Goal: Information Seeking & Learning: Find specific fact

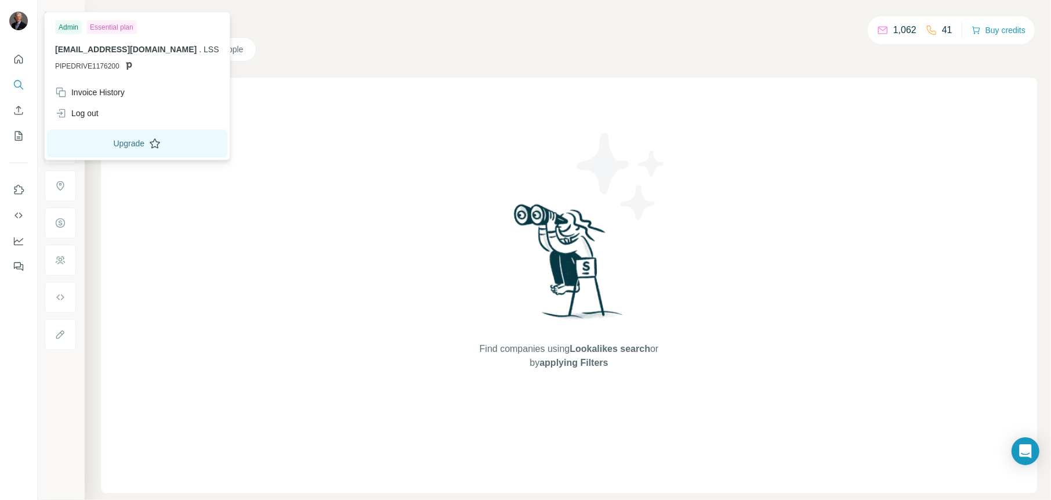
click at [108, 141] on button "Upgrade" at bounding box center [137, 143] width 180 height 28
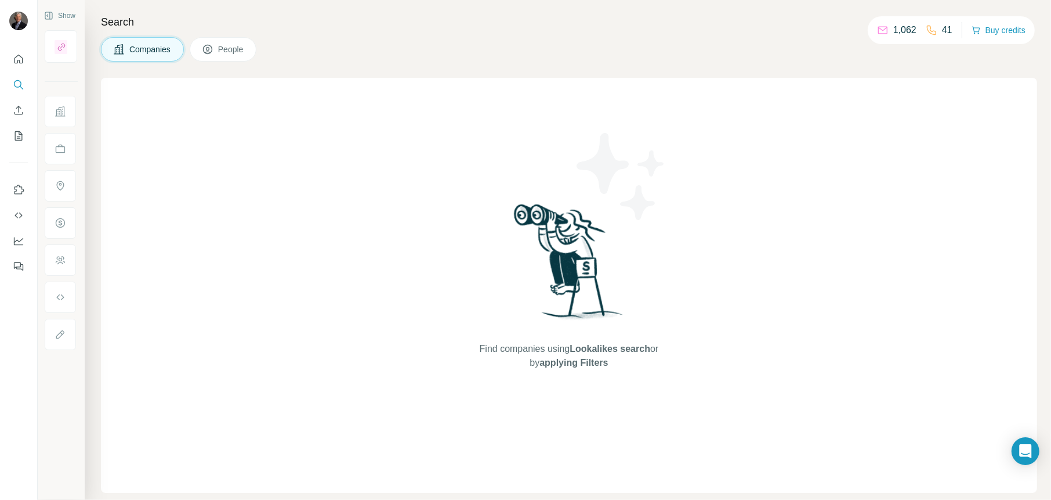
click at [221, 56] on button "People" at bounding box center [223, 49] width 67 height 24
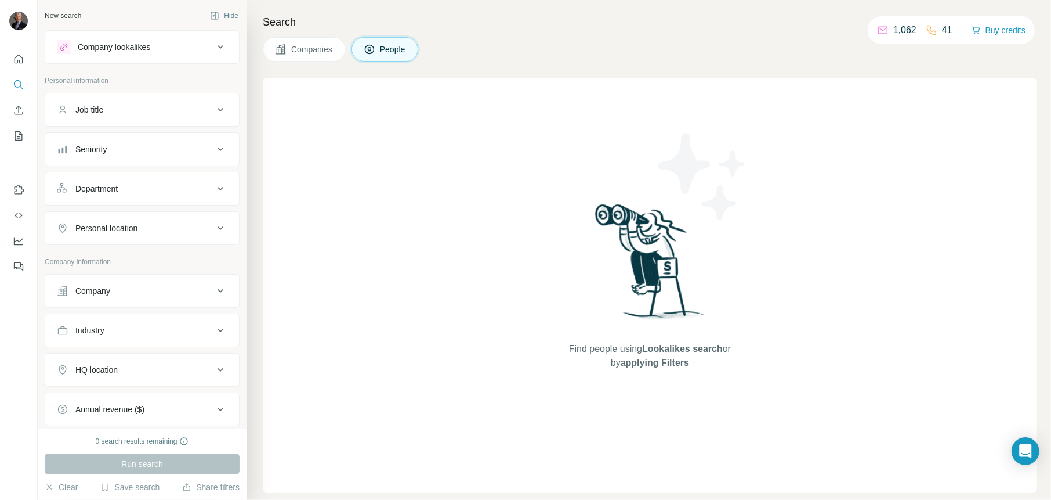
click at [214, 106] on icon at bounding box center [221, 110] width 14 height 14
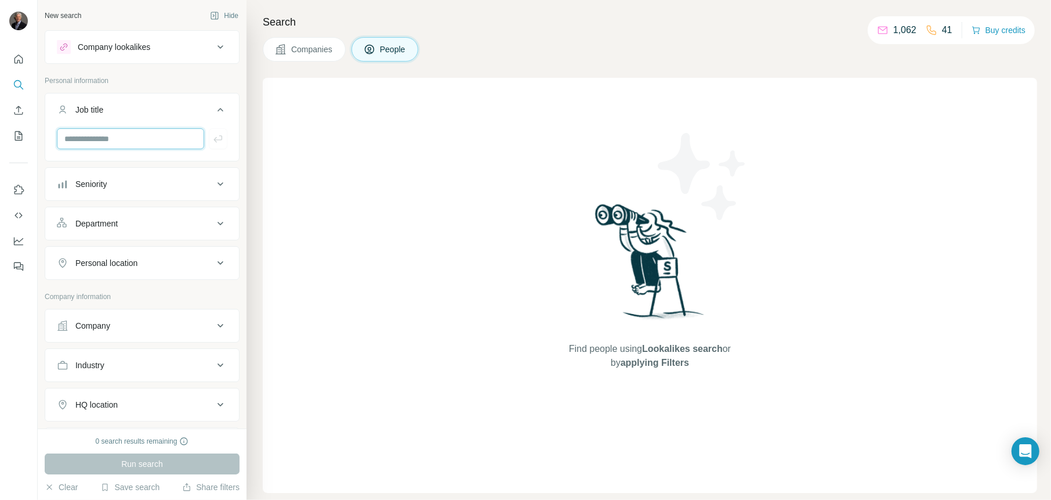
click at [150, 133] on input "text" at bounding box center [130, 138] width 147 height 21
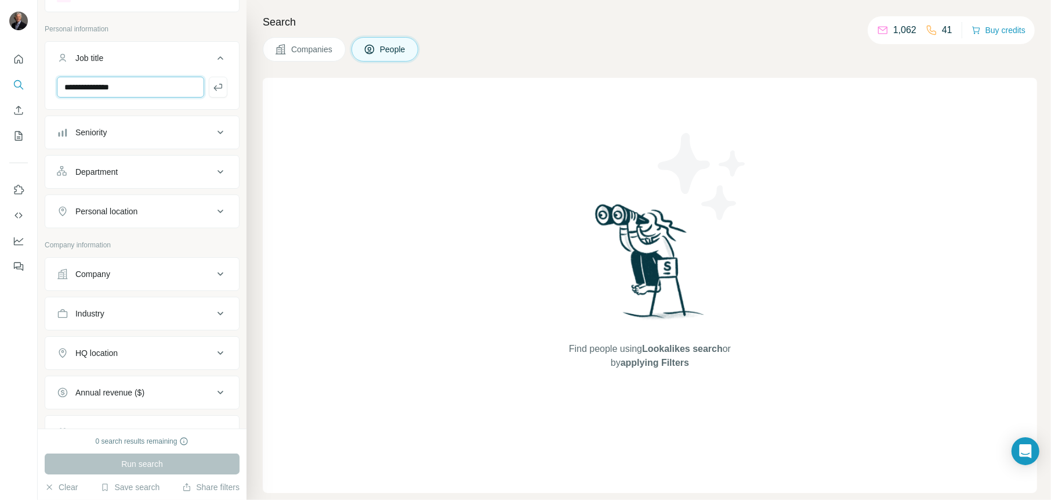
scroll to position [58, 0]
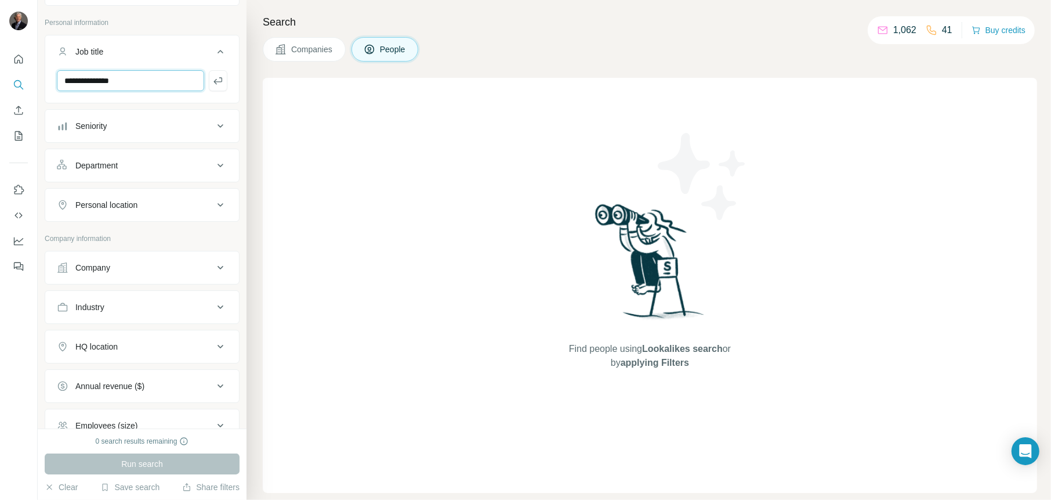
type input "**********"
click at [214, 207] on icon at bounding box center [221, 205] width 14 height 14
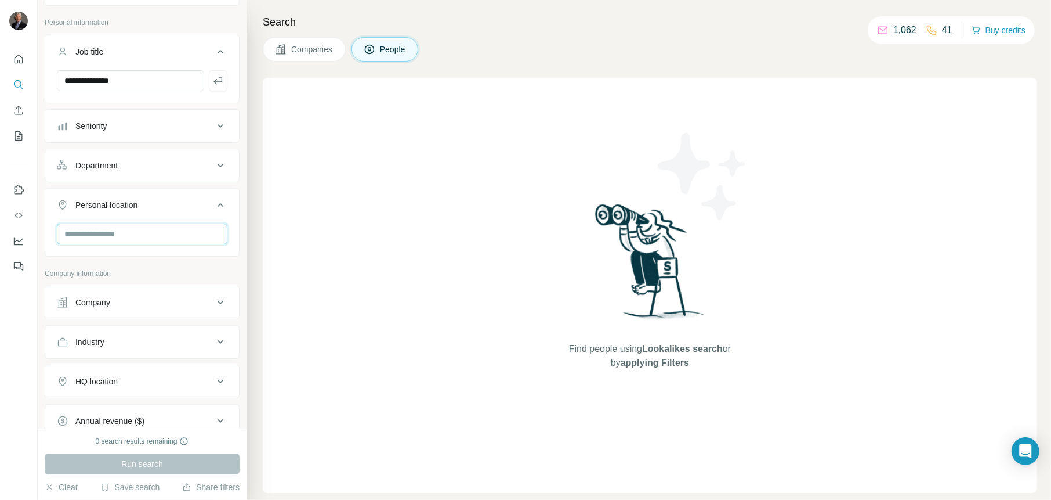
click at [185, 232] on input "text" at bounding box center [142, 233] width 171 height 21
click at [185, 233] on input "******" at bounding box center [142, 233] width 171 height 21
type input "******"
drag, startPoint x: 168, startPoint y: 251, endPoint x: 162, endPoint y: 230, distance: 21.7
click at [168, 251] on div "No results" at bounding box center [138, 260] width 156 height 23
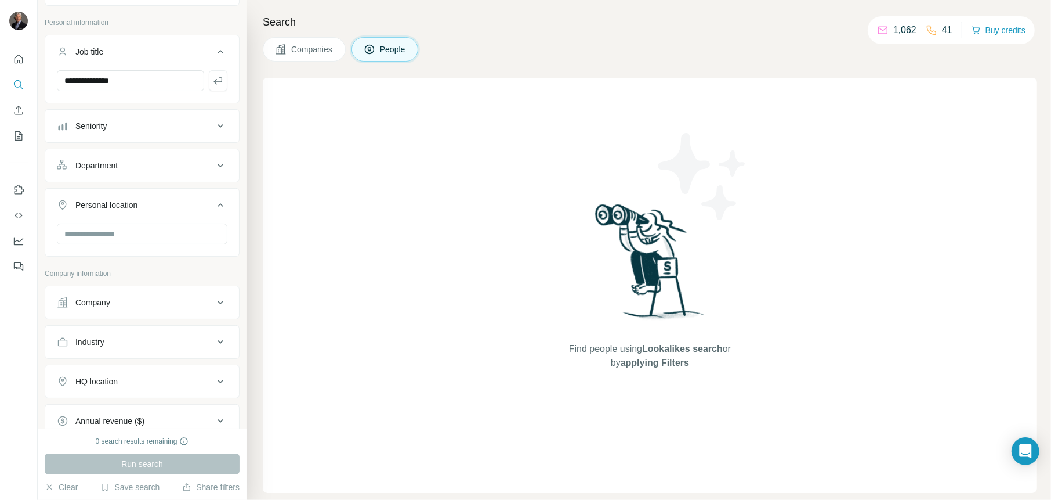
click at [167, 209] on div "Personal location" at bounding box center [135, 205] width 157 height 12
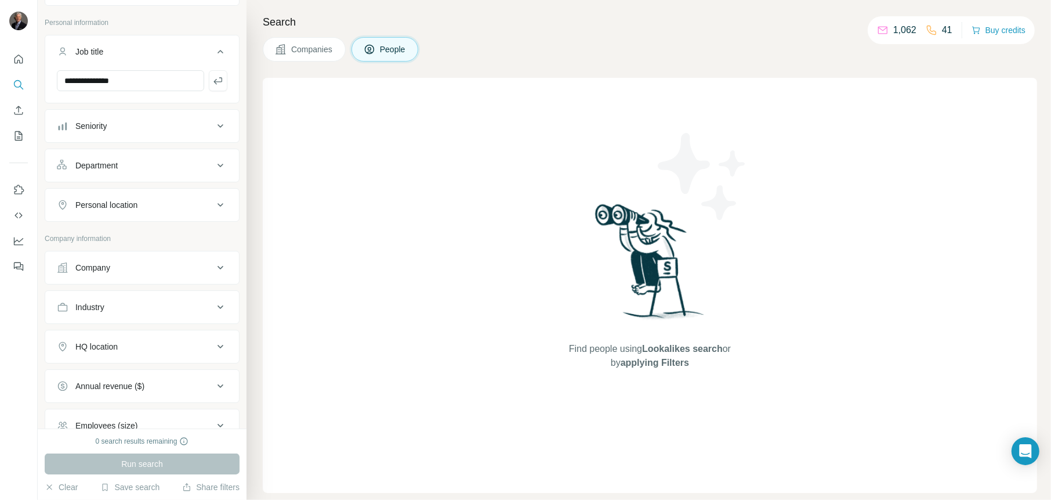
click at [214, 205] on icon at bounding box center [221, 205] width 14 height 14
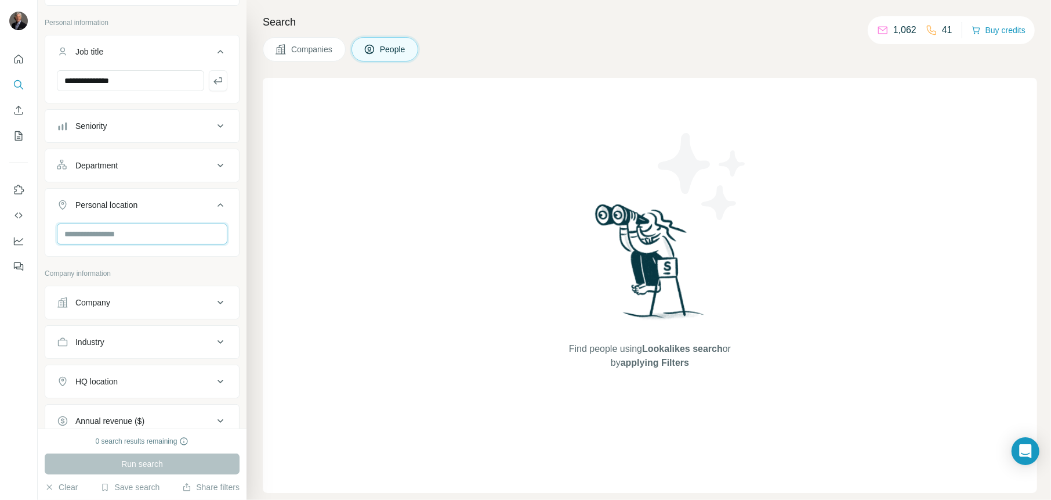
click at [190, 235] on input "text" at bounding box center [142, 233] width 171 height 21
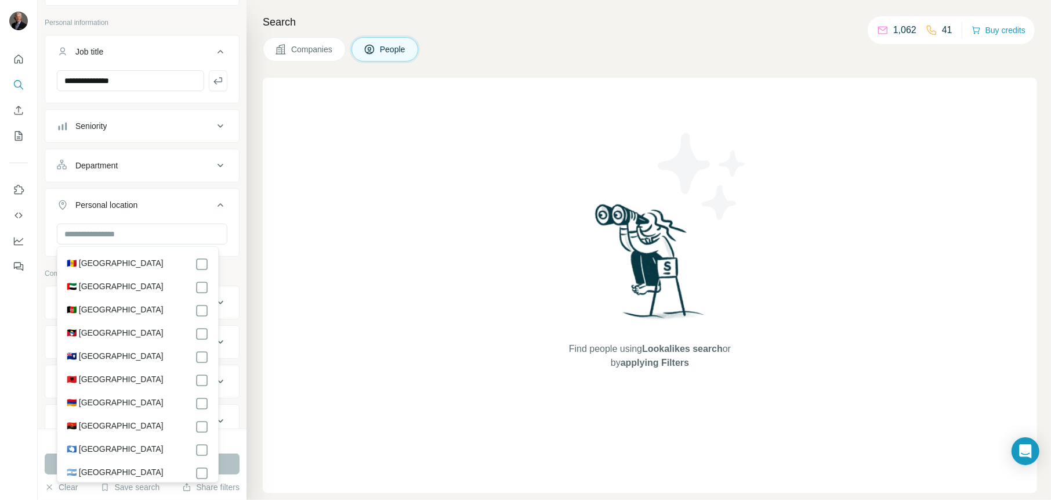
click at [189, 212] on button "Personal location" at bounding box center [142, 207] width 194 height 32
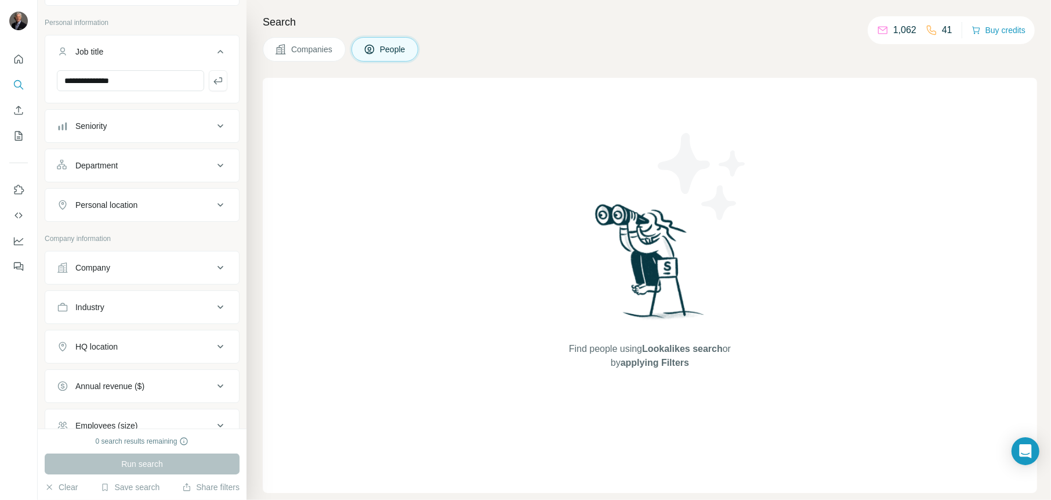
click at [214, 309] on icon at bounding box center [221, 307] width 14 height 14
click at [168, 330] on input at bounding box center [135, 336] width 143 height 13
type input "*****"
click at [88, 360] on div "Hotel" at bounding box center [138, 361] width 162 height 27
click at [134, 334] on input at bounding box center [135, 336] width 143 height 13
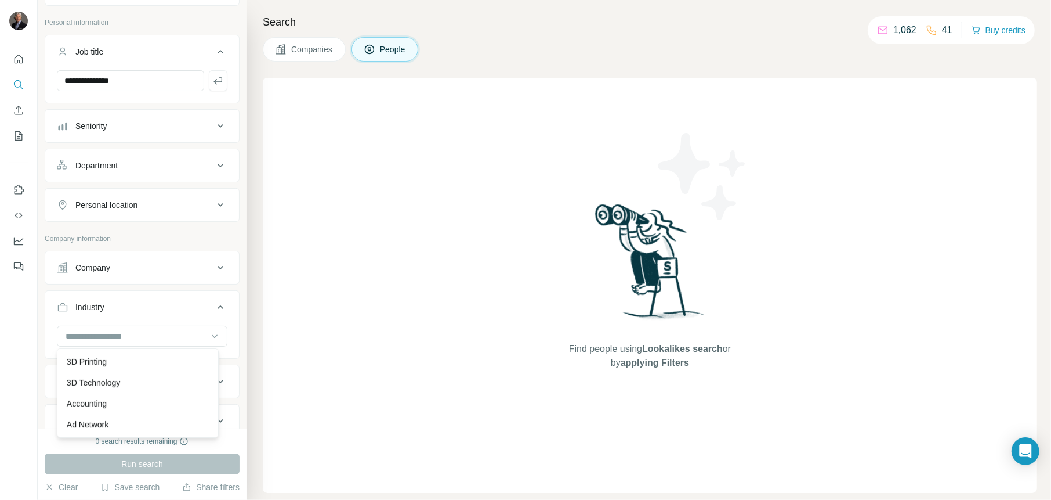
click at [177, 323] on button "Industry" at bounding box center [142, 309] width 194 height 32
click at [214, 304] on icon at bounding box center [221, 307] width 14 height 14
click at [139, 333] on input at bounding box center [135, 336] width 143 height 13
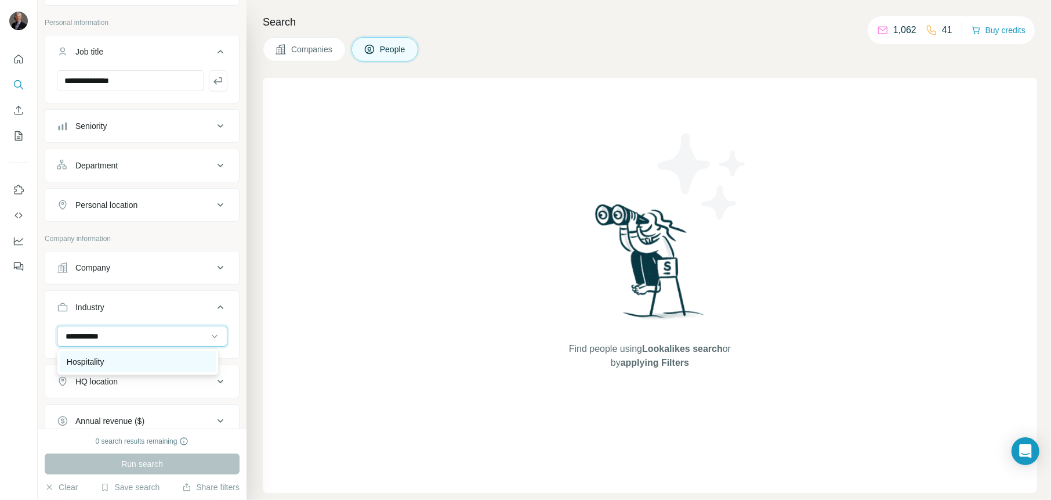
type input "**********"
click at [93, 359] on p "Hospitality" at bounding box center [86, 362] width 38 height 12
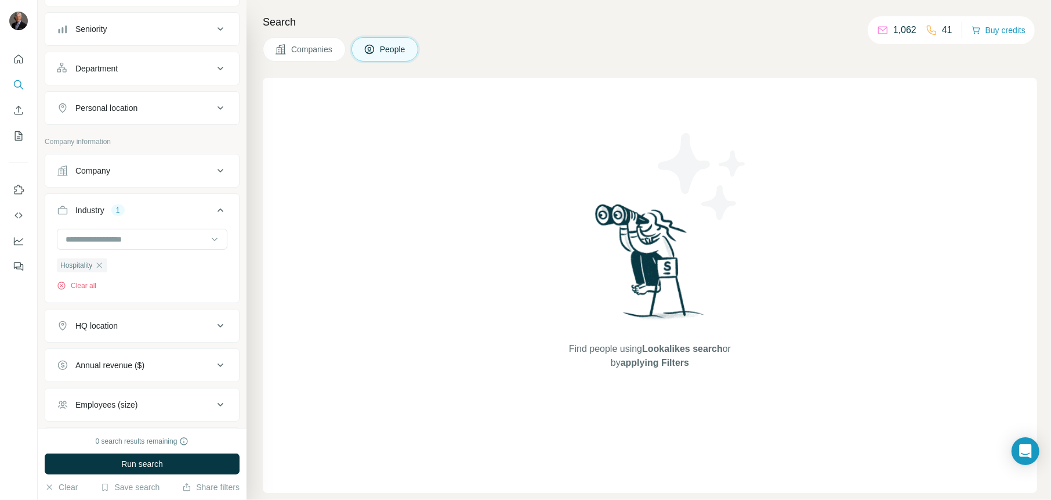
scroll to position [232, 0]
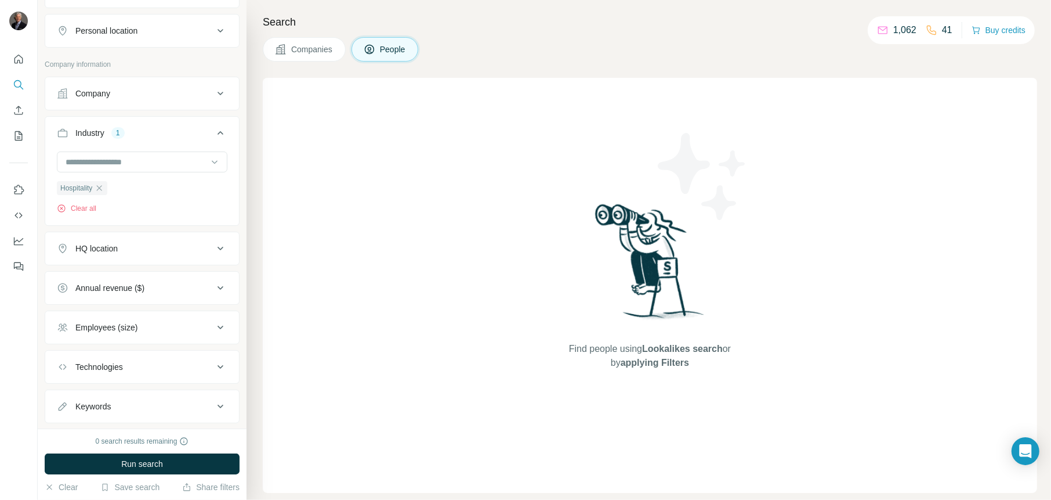
click at [214, 248] on icon at bounding box center [221, 248] width 14 height 14
click at [191, 274] on input "text" at bounding box center [142, 277] width 171 height 21
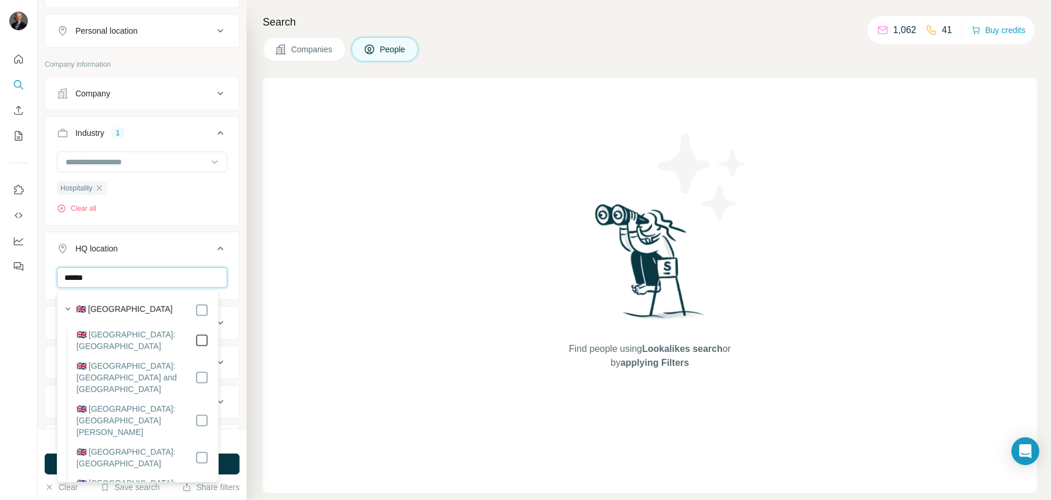
type input "******"
click at [189, 240] on button "HQ location 1" at bounding box center [142, 250] width 194 height 32
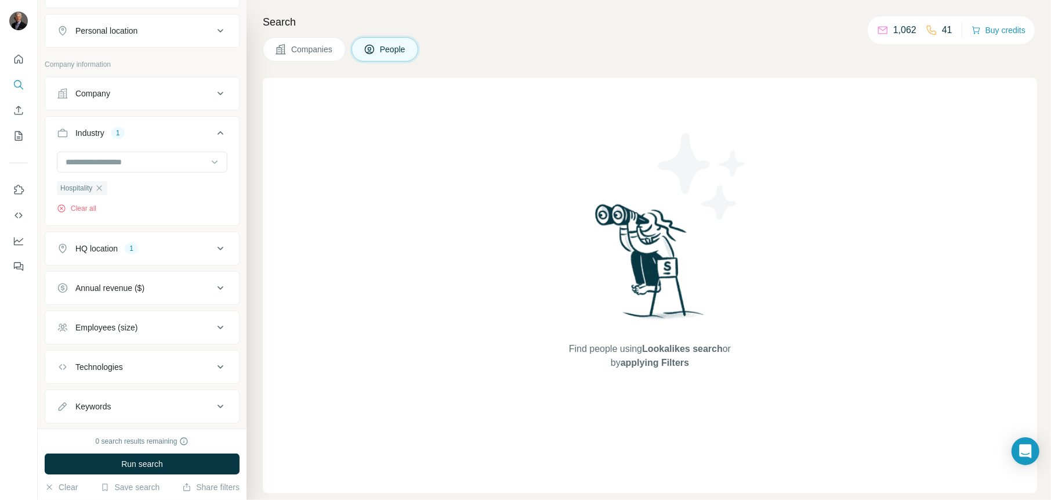
click at [218, 326] on icon at bounding box center [221, 327] width 6 height 3
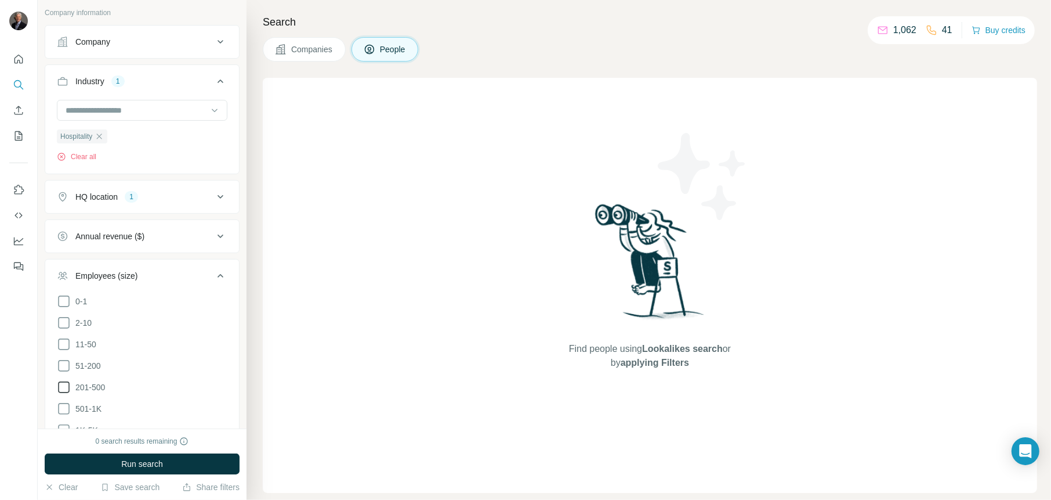
scroll to position [290, 0]
click at [66, 378] on icon at bounding box center [64, 381] width 14 height 14
click at [214, 270] on icon at bounding box center [221, 269] width 14 height 14
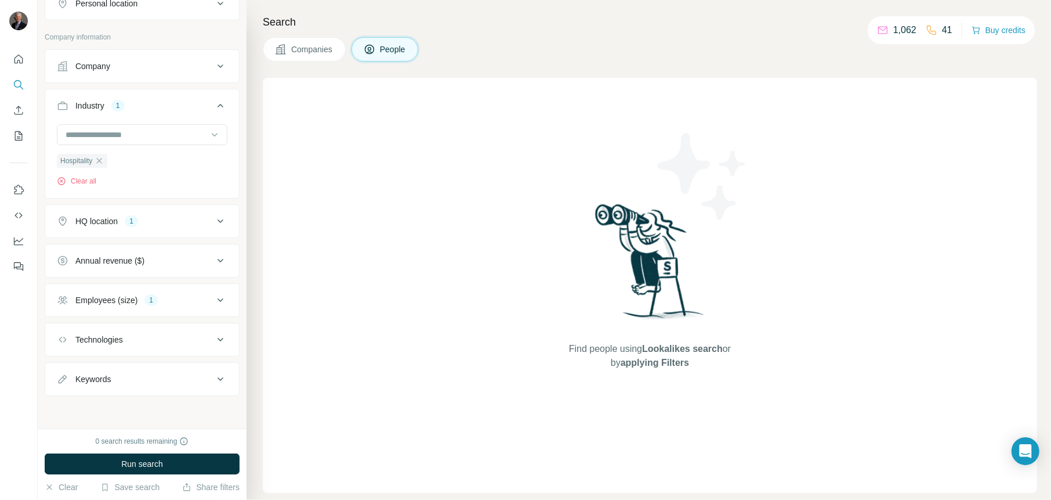
scroll to position [258, 0]
click at [214, 378] on icon at bounding box center [221, 380] width 14 height 14
click at [147, 410] on input "text" at bounding box center [130, 409] width 147 height 21
type input "*****"
click at [150, 378] on div "Keywords" at bounding box center [135, 380] width 157 height 12
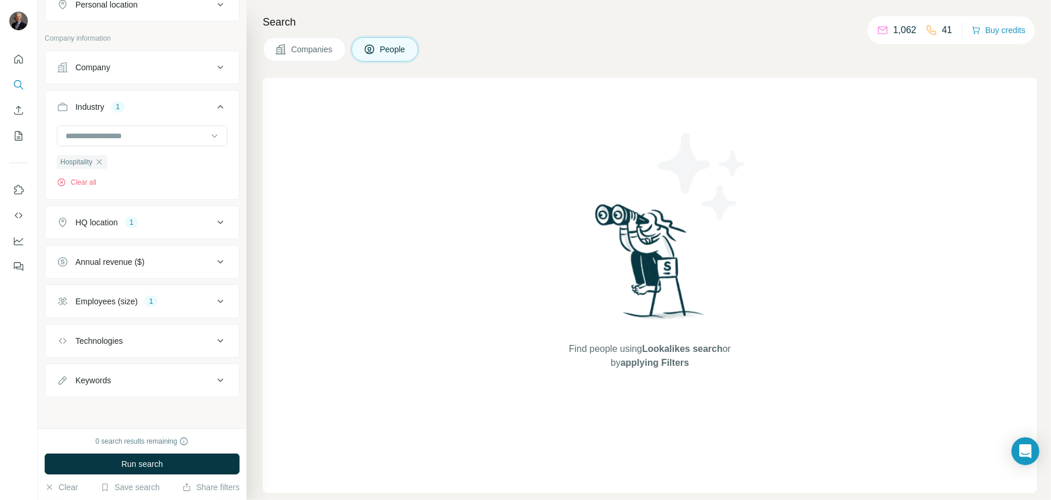
click at [214, 374] on icon at bounding box center [221, 380] width 14 height 14
click at [165, 408] on input "text" at bounding box center [130, 409] width 147 height 21
click at [165, 408] on input "*****" at bounding box center [130, 409] width 147 height 21
type input "*****"
click at [212, 410] on icon "button" at bounding box center [218, 409] width 12 height 12
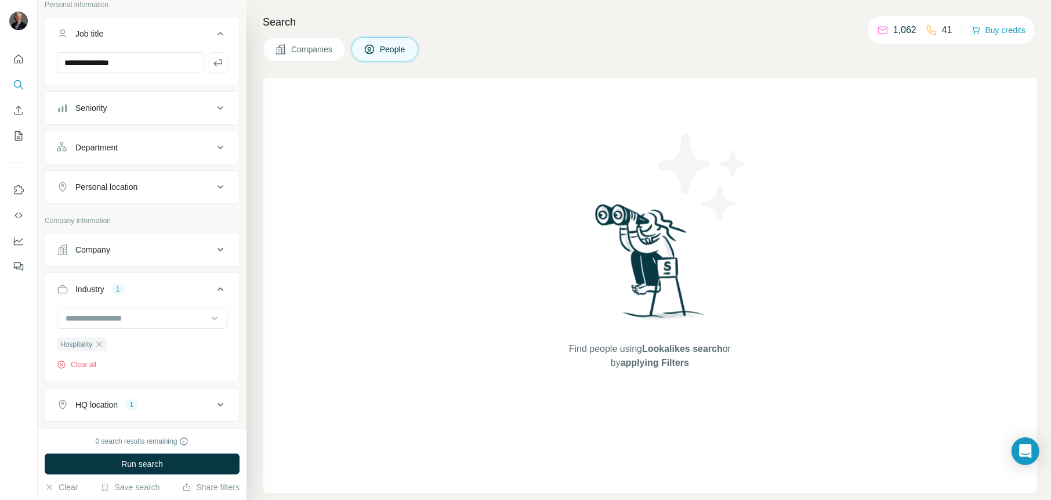
scroll to position [26, 0]
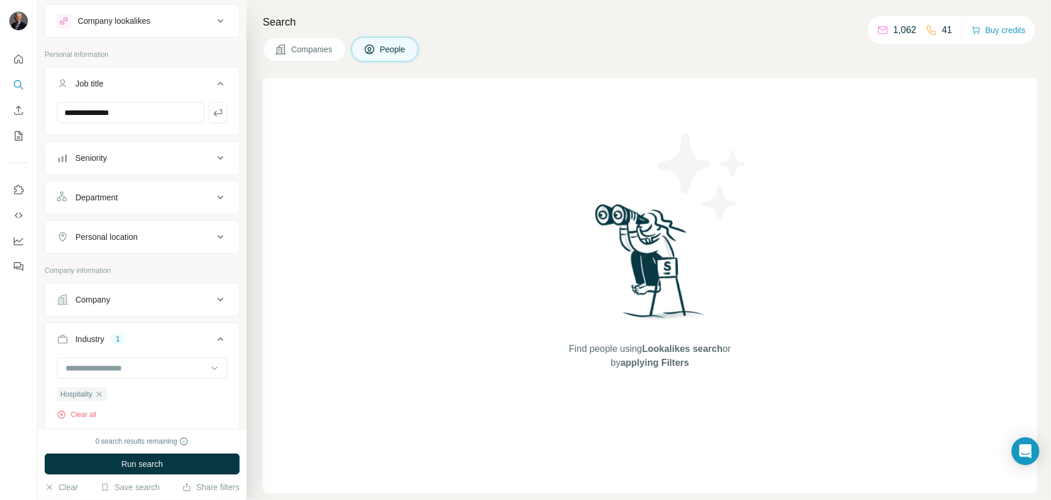
click at [214, 155] on icon at bounding box center [221, 158] width 14 height 14
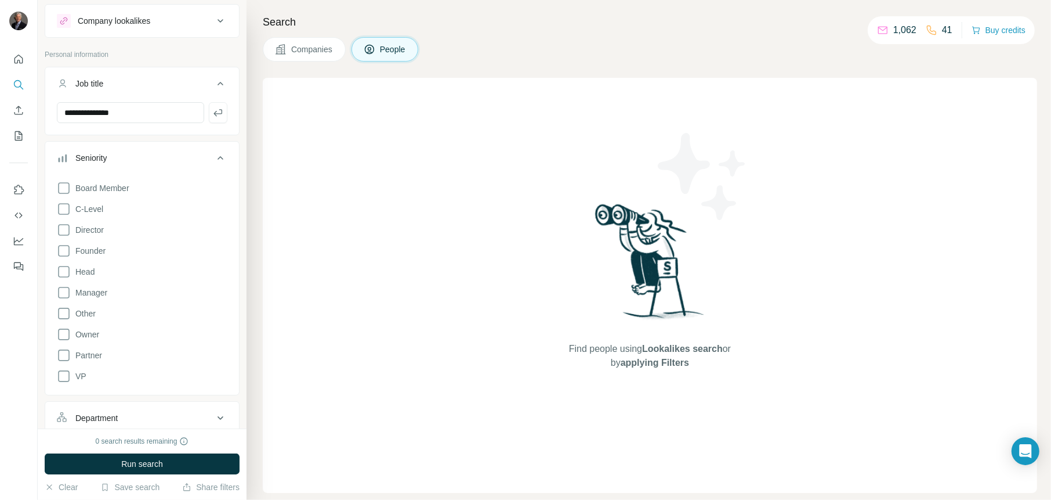
click at [218, 157] on icon at bounding box center [221, 157] width 6 height 3
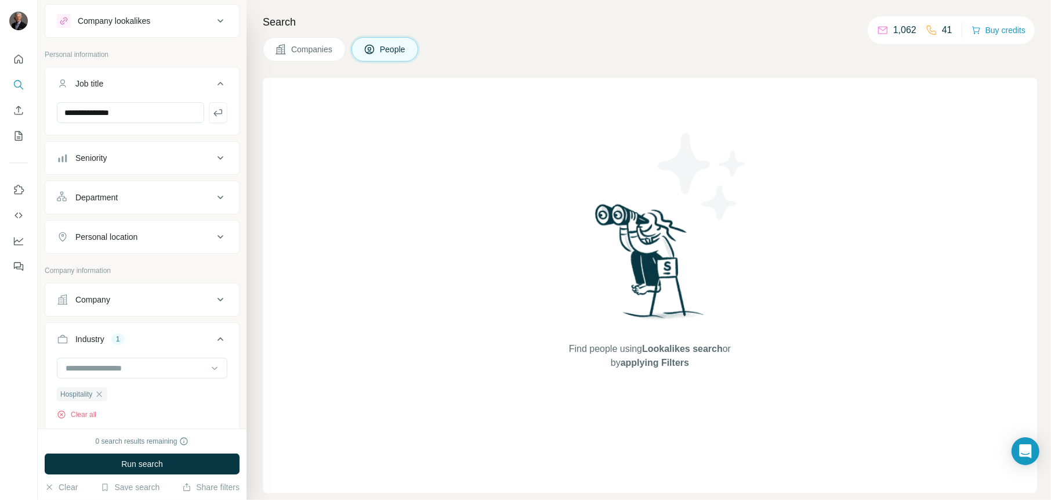
click at [214, 196] on icon at bounding box center [221, 197] width 14 height 14
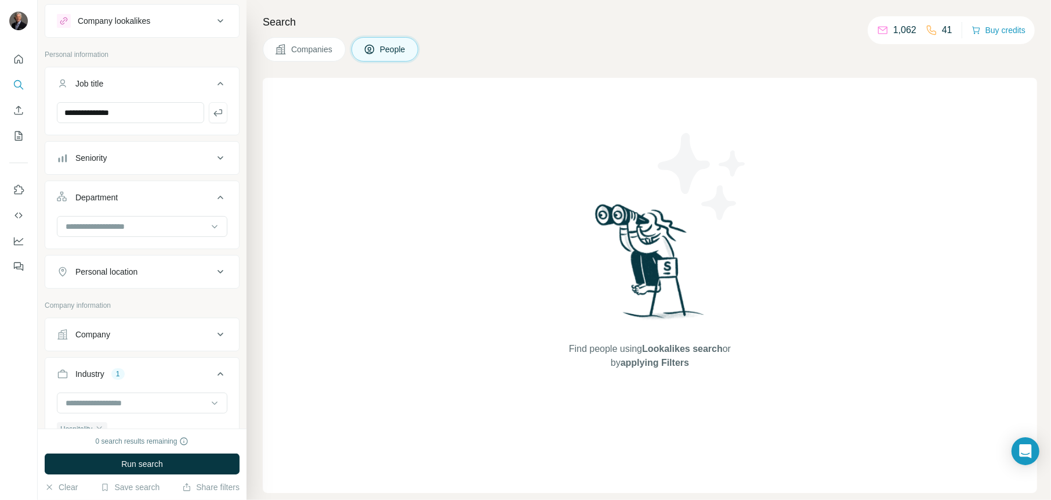
click at [214, 196] on icon at bounding box center [221, 197] width 14 height 14
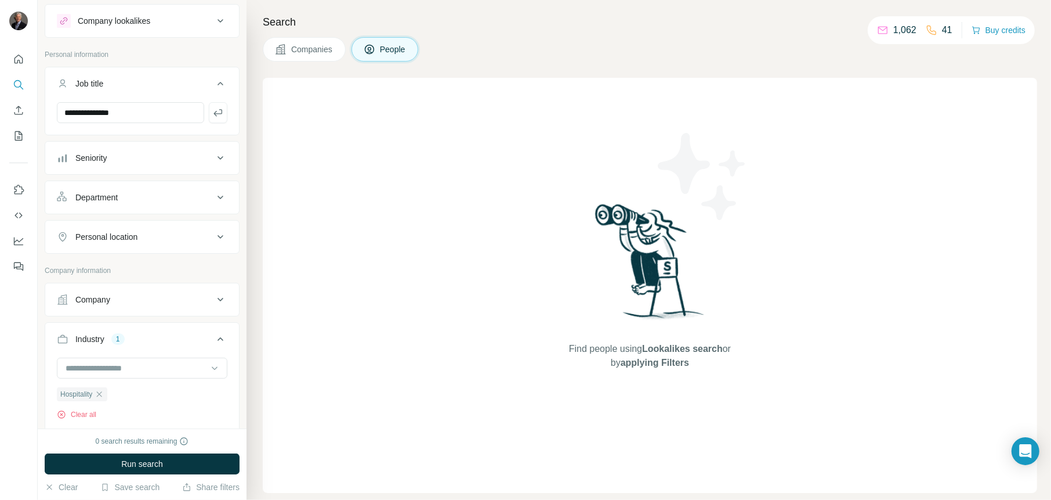
click at [214, 238] on icon at bounding box center [221, 237] width 14 height 14
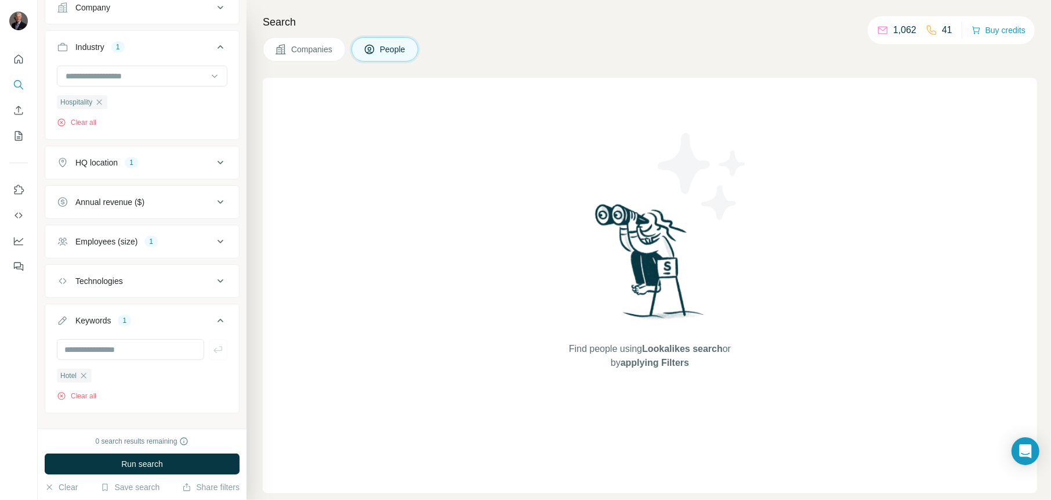
scroll to position [334, 0]
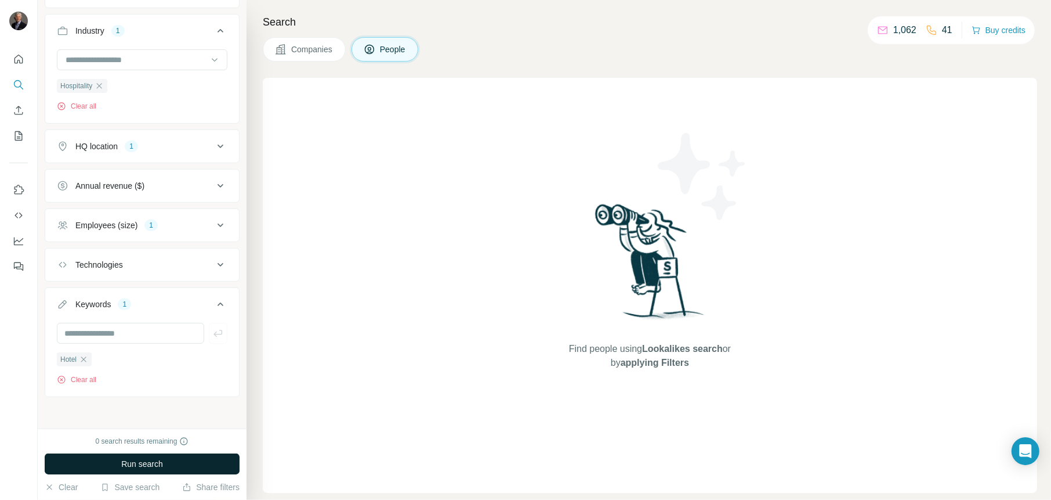
click at [181, 467] on button "Run search" at bounding box center [142, 463] width 195 height 21
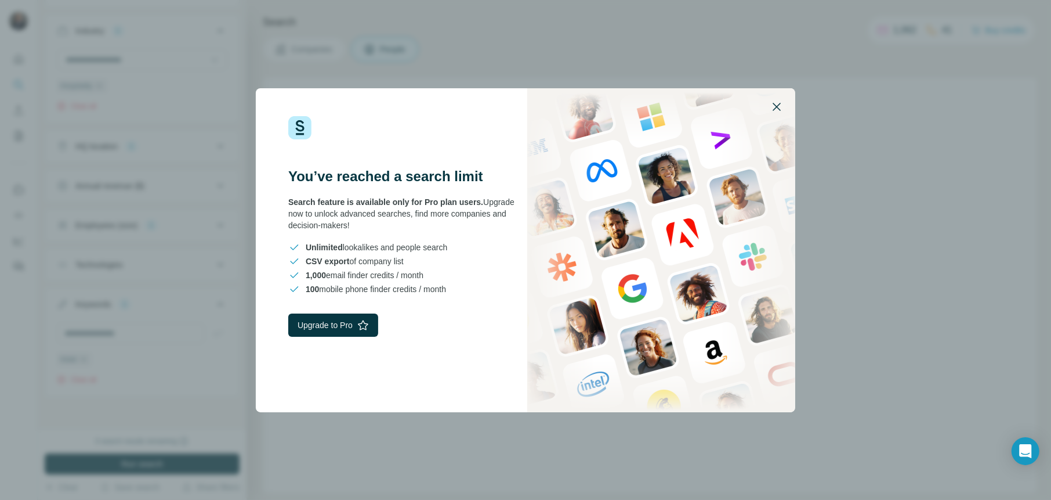
click at [782, 109] on icon "button" at bounding box center [777, 107] width 14 height 14
